Goal: Find specific page/section: Find specific page/section

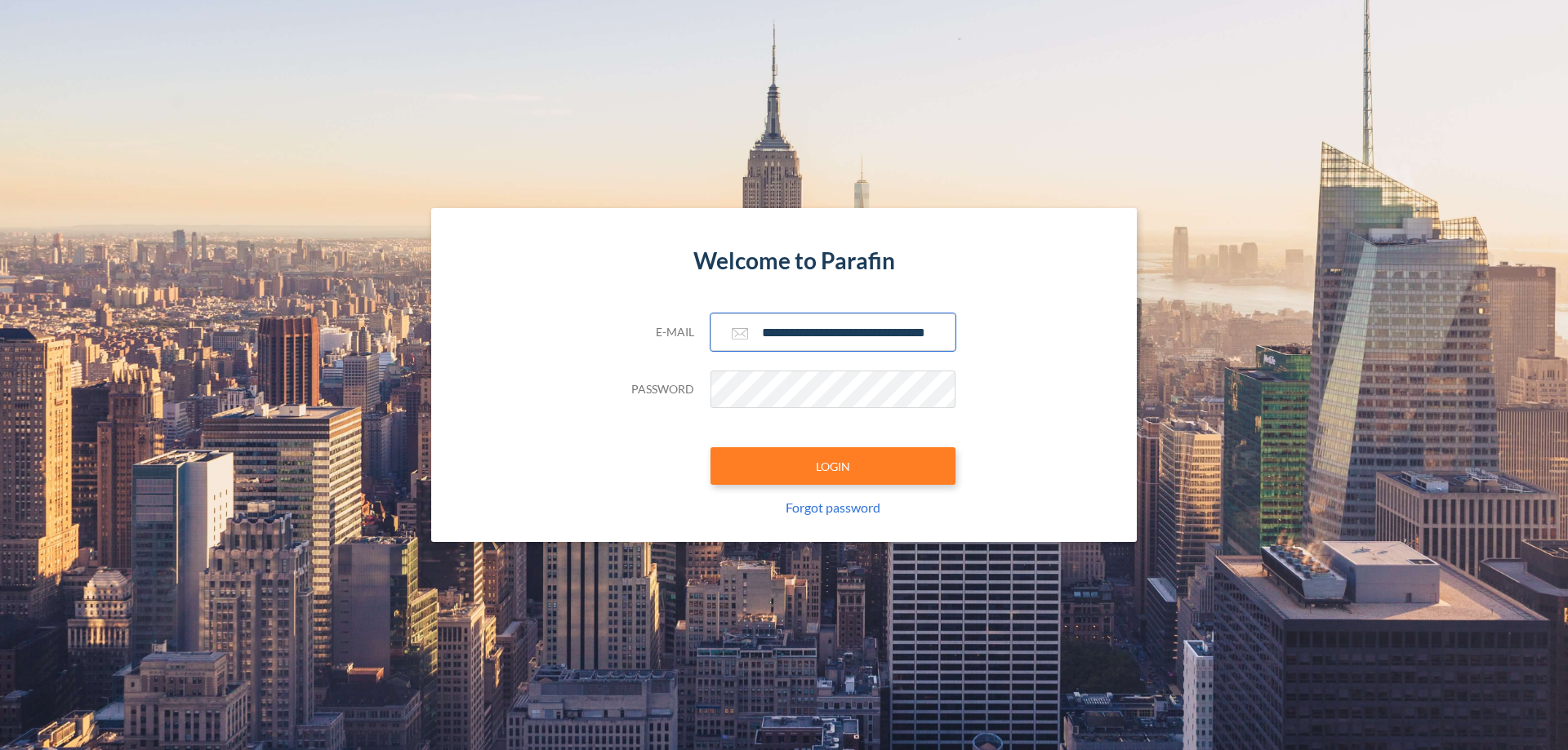
type input "**********"
click at [833, 467] on button "LOGIN" at bounding box center [833, 466] width 245 height 38
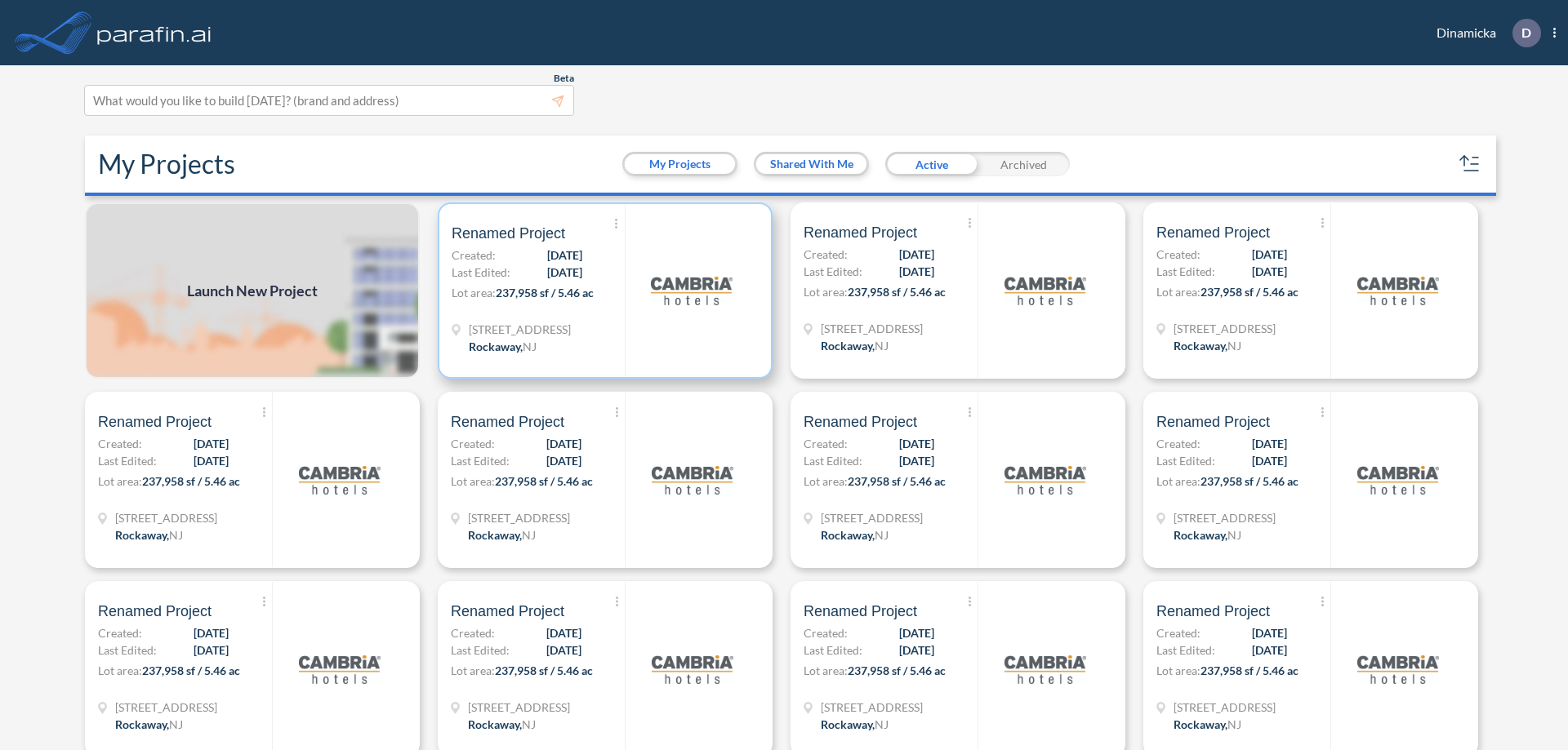
scroll to position [4, 0]
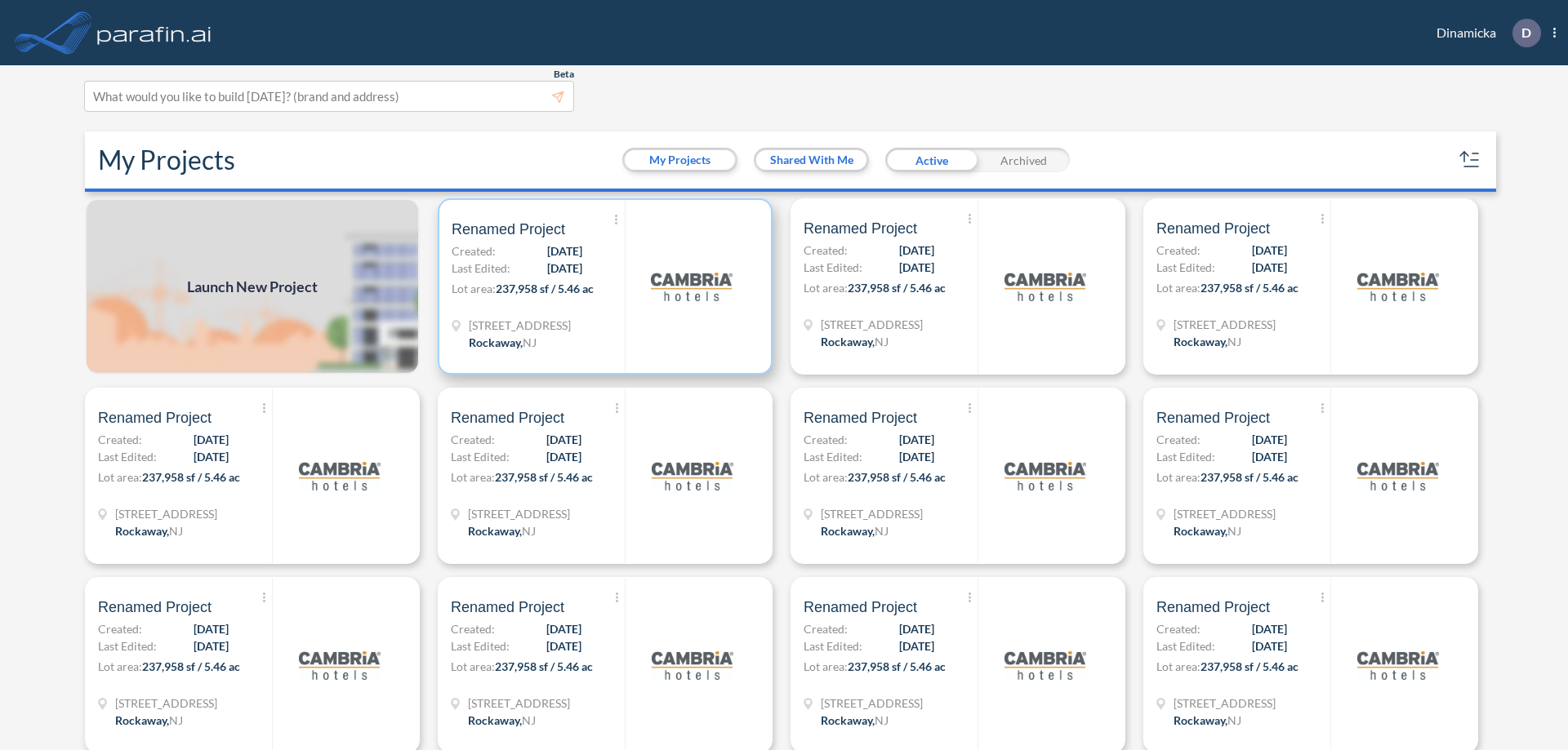
click at [602, 286] on p "Lot area: 237,958 sf / 5.46 ac" at bounding box center [538, 292] width 174 height 24
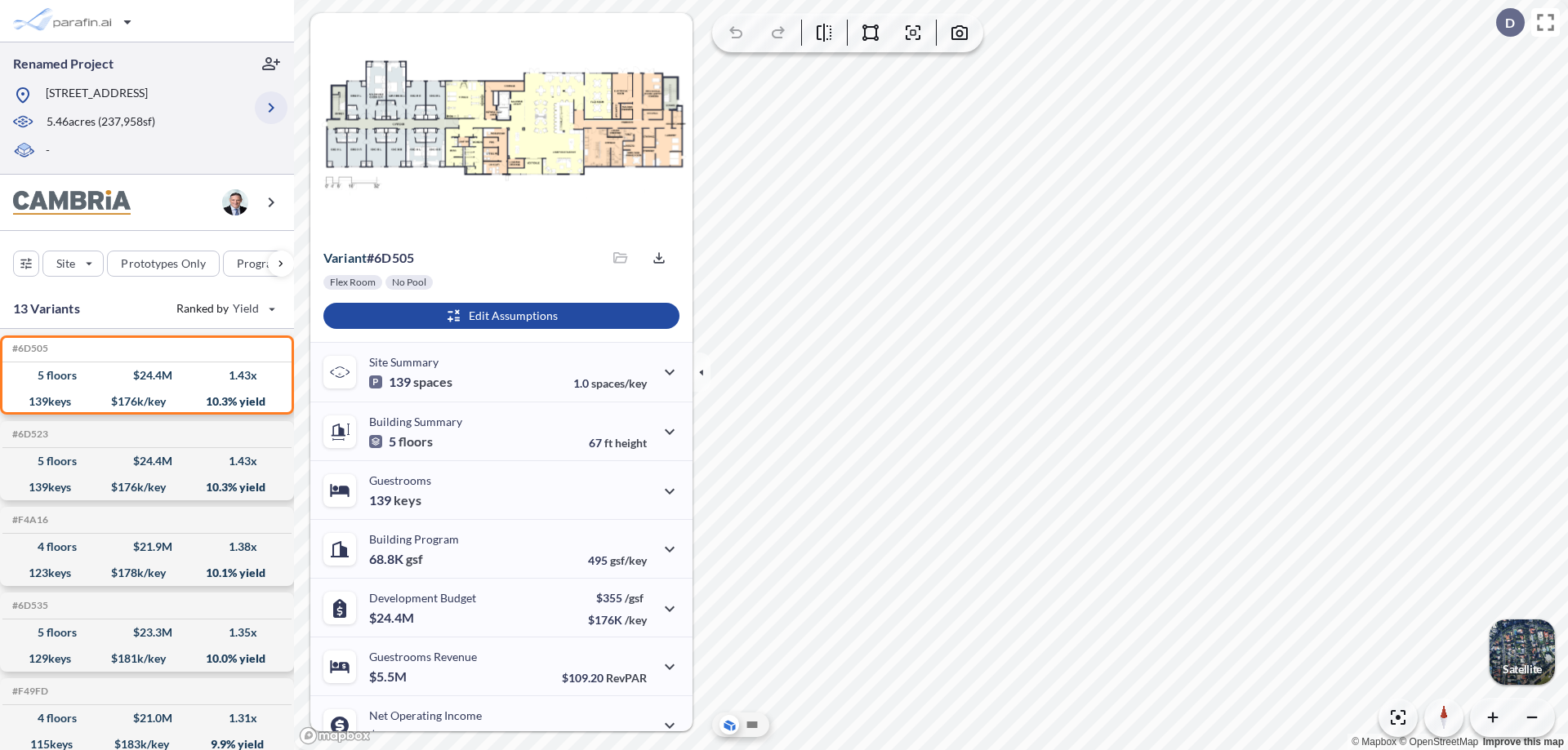
click at [271, 108] on icon "button" at bounding box center [271, 108] width 19 height 19
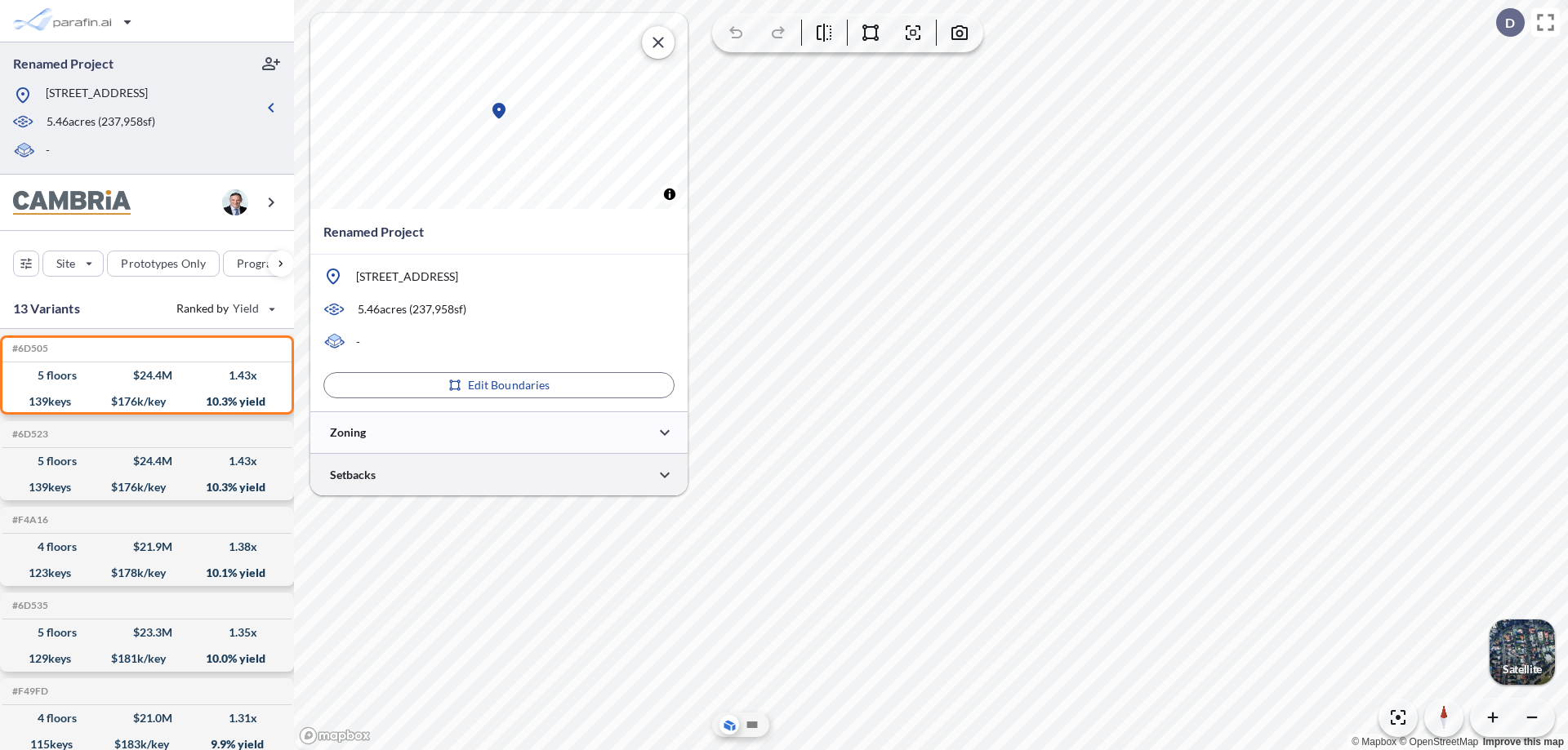
click at [500, 474] on div at bounding box center [499, 474] width 377 height 41
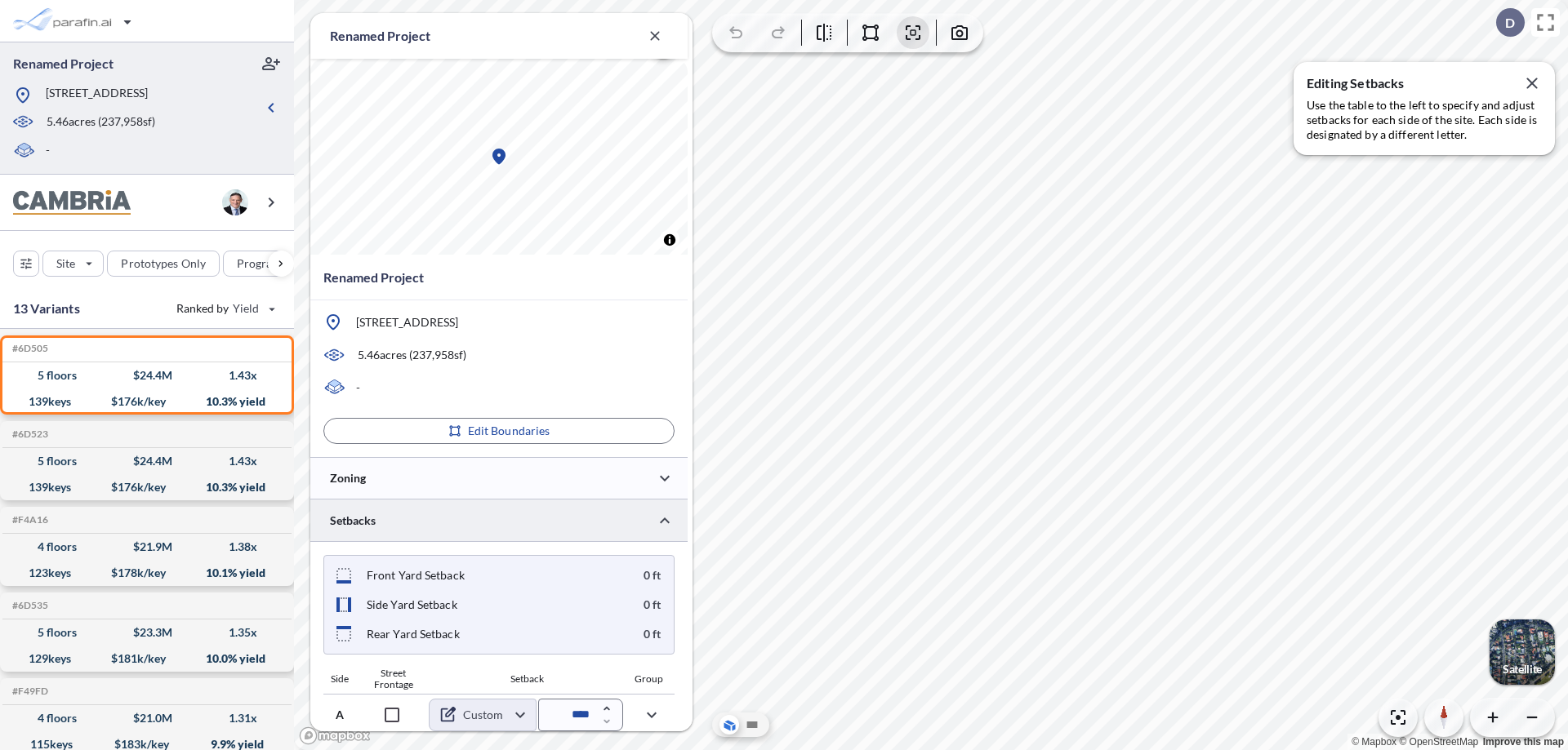
scroll to position [587, 0]
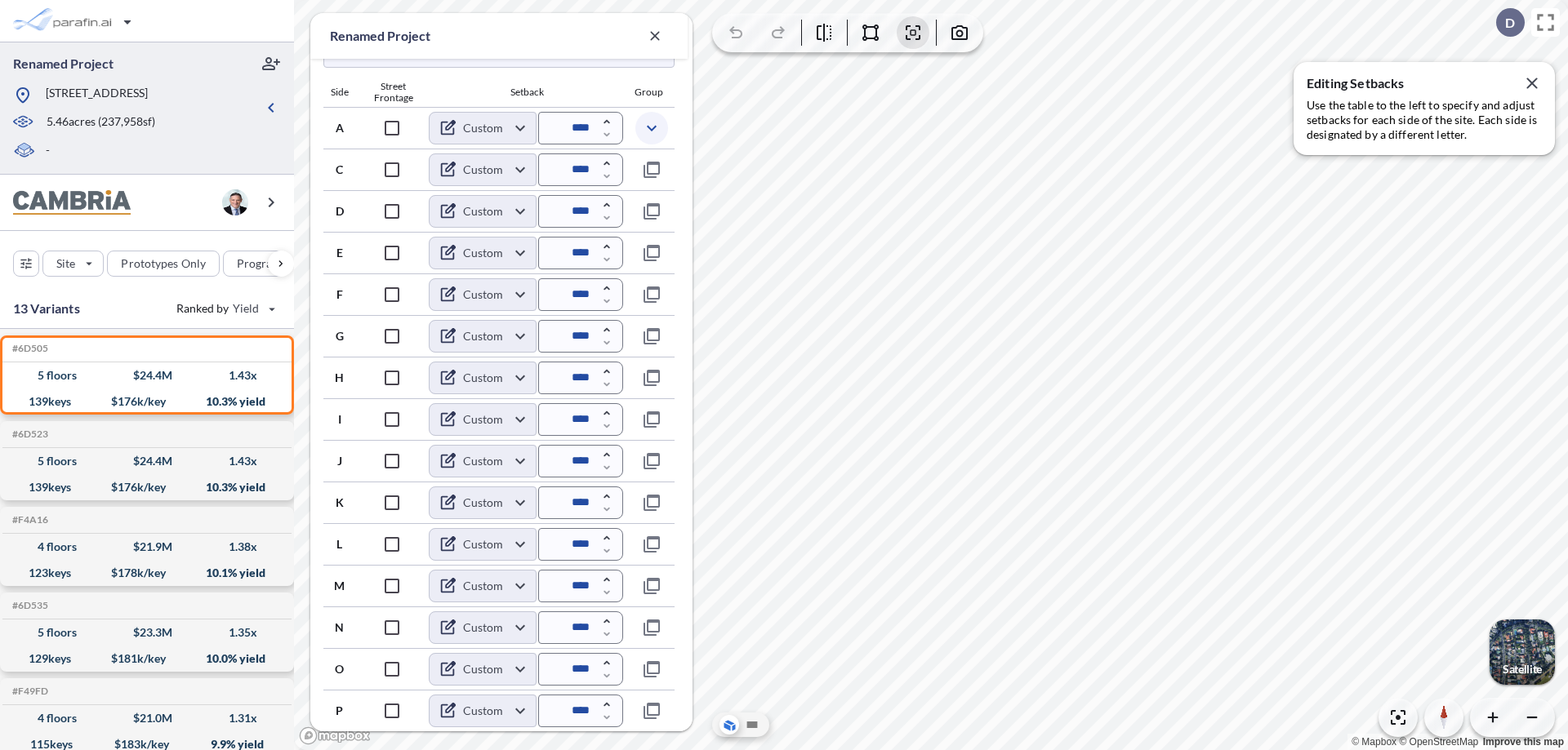
click at [651, 127] on icon "button" at bounding box center [652, 128] width 19 height 19
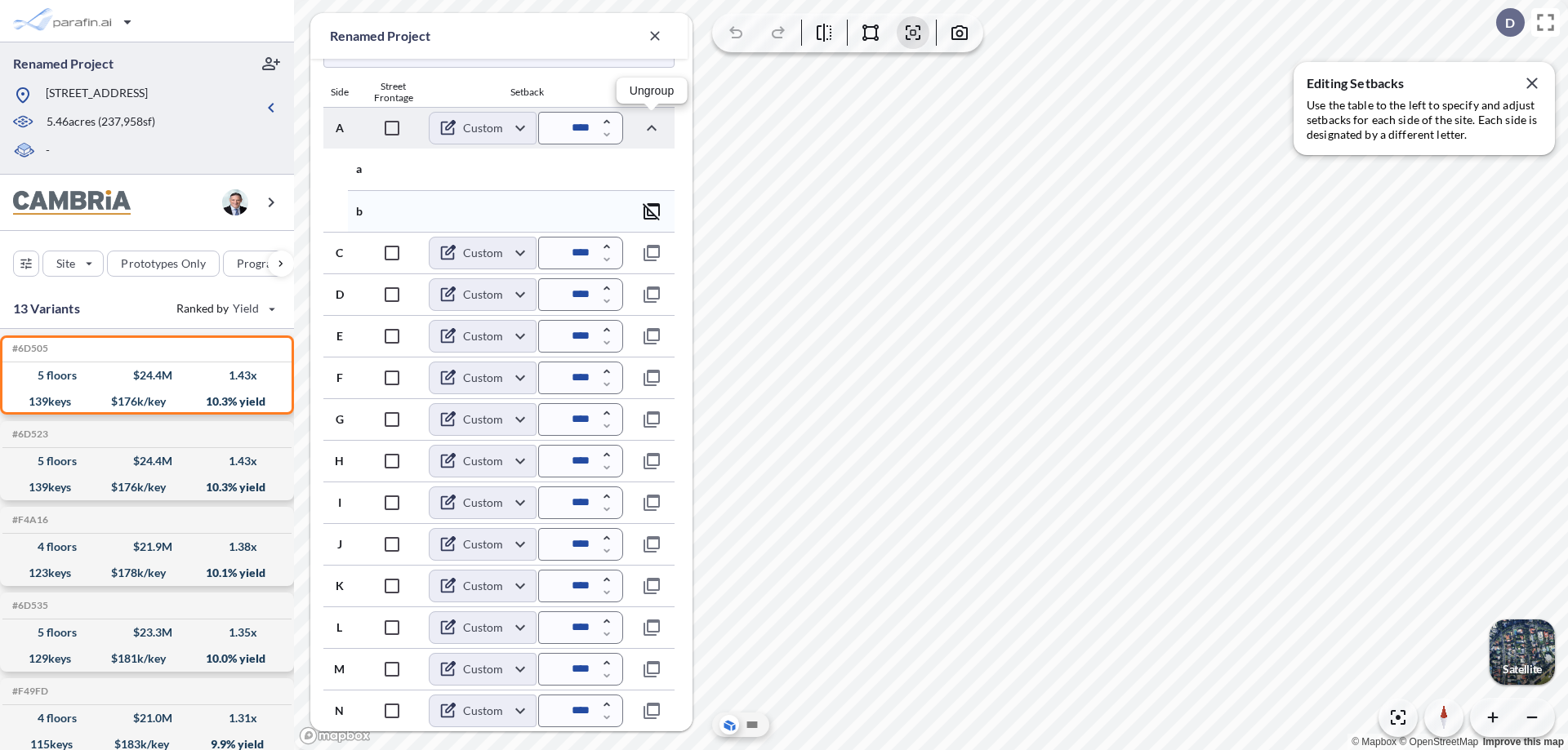
scroll to position [670, 0]
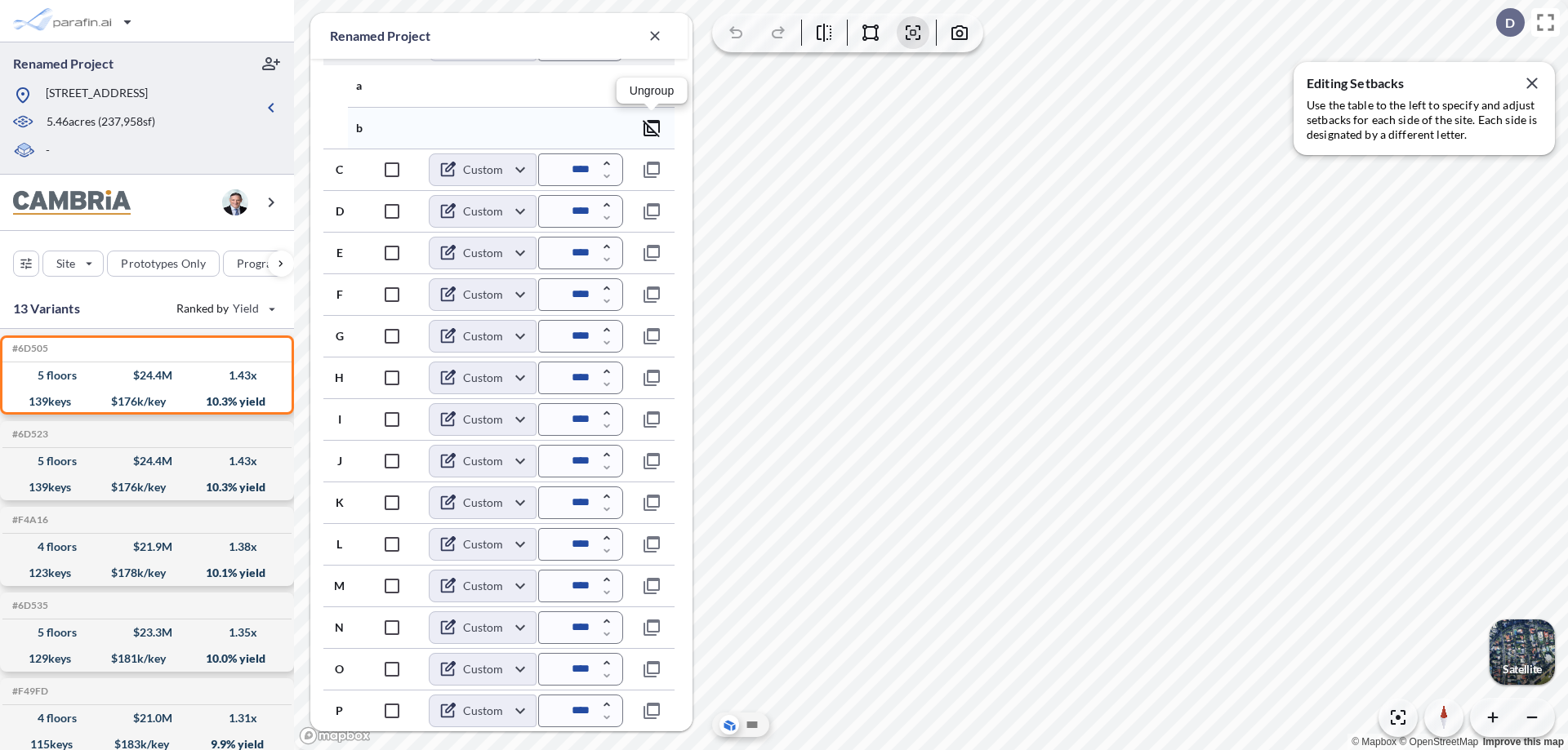
click at [652, 127] on icon "button" at bounding box center [652, 128] width 19 height 19
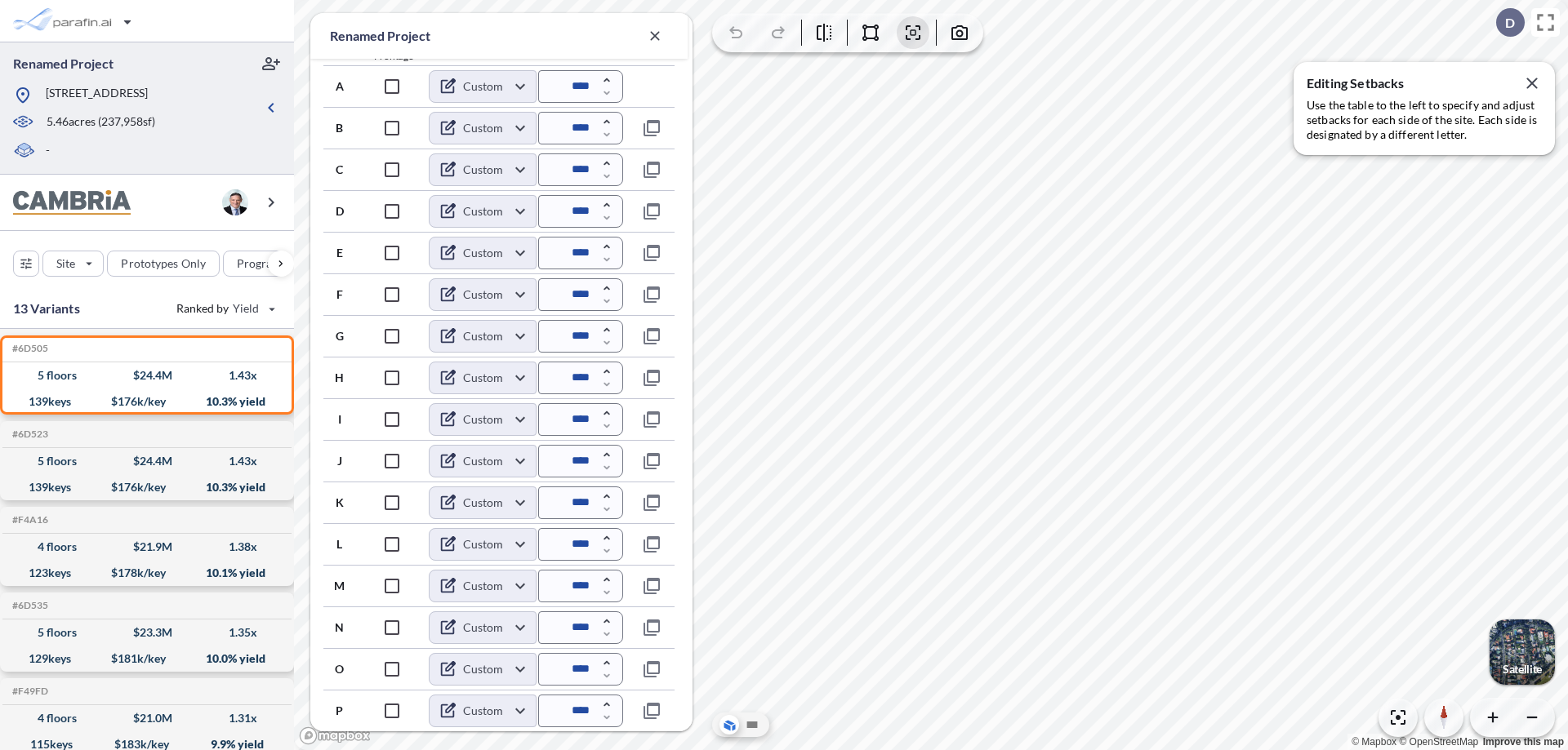
scroll to position [629, 0]
